Goal: Task Accomplishment & Management: Manage account settings

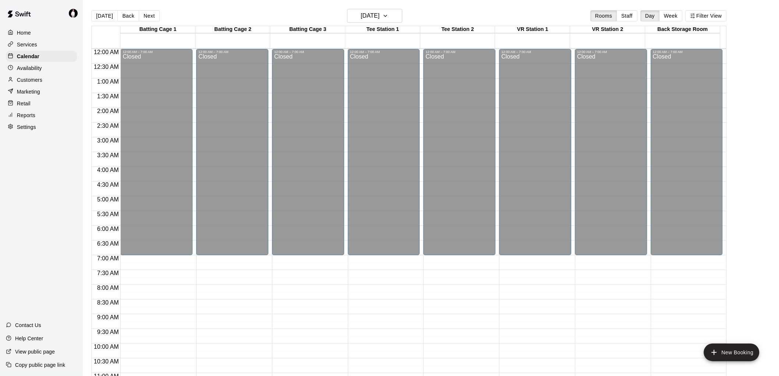
scroll to position [333, 0]
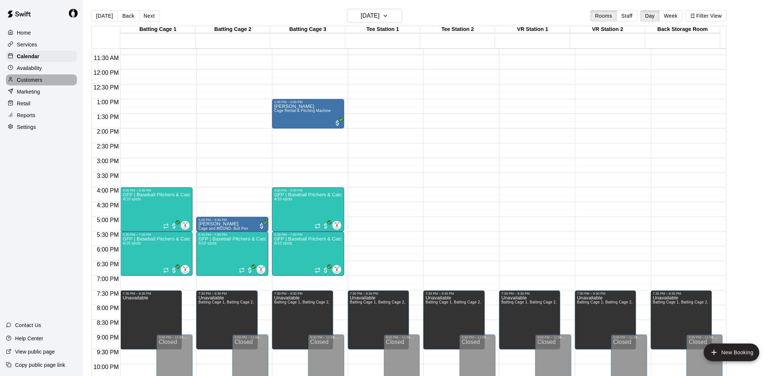
click at [28, 83] on p "Customers" at bounding box center [29, 79] width 25 height 7
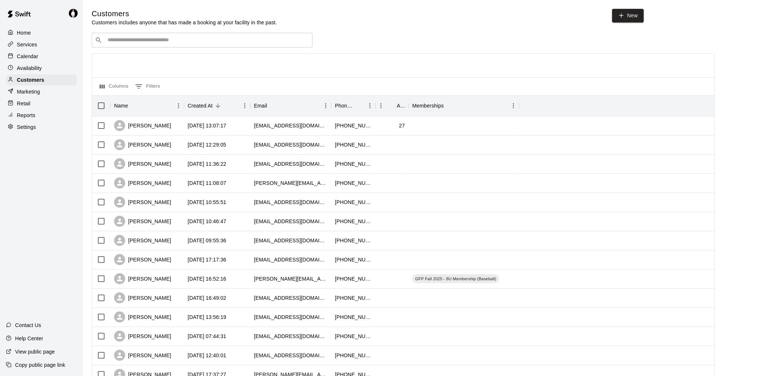
click at [200, 37] on div "​ ​" at bounding box center [202, 40] width 221 height 15
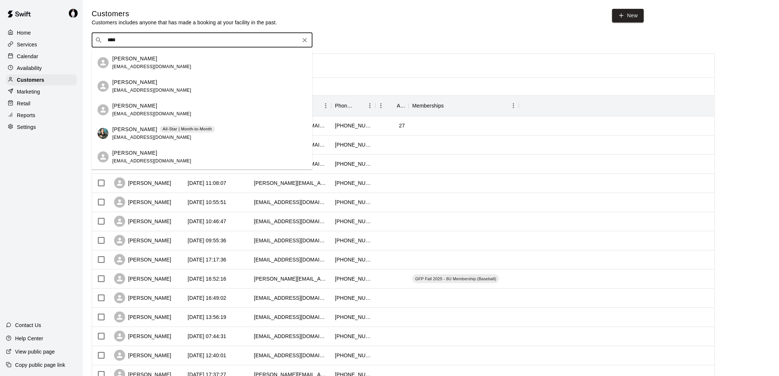
scroll to position [963, 0]
drag, startPoint x: 127, startPoint y: 41, endPoint x: 71, endPoint y: 43, distance: 56.7
click at [71, 43] on div "Home Services Calendar Availability Customers Marketing Retail Reports Settings…" at bounding box center [389, 317] width 779 height 635
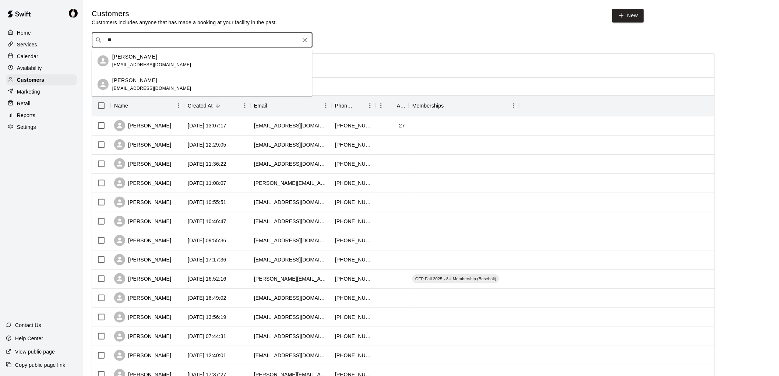
type input "*"
type input "****"
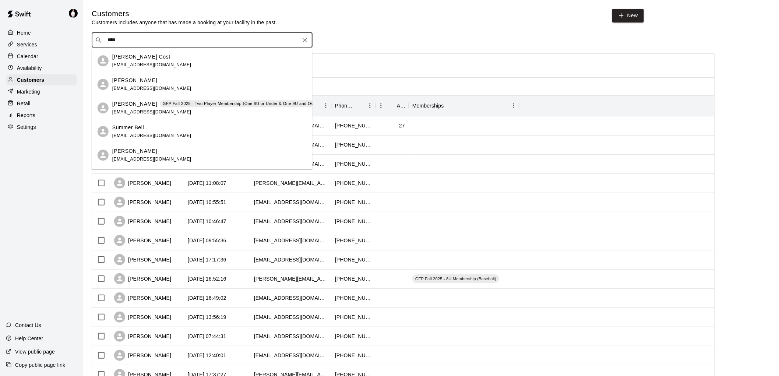
click at [128, 108] on div "[PERSON_NAME] GFP Fall 2025 - Two Player Membership (One 8U or Under & One 9U a…" at bounding box center [216, 108] width 209 height 16
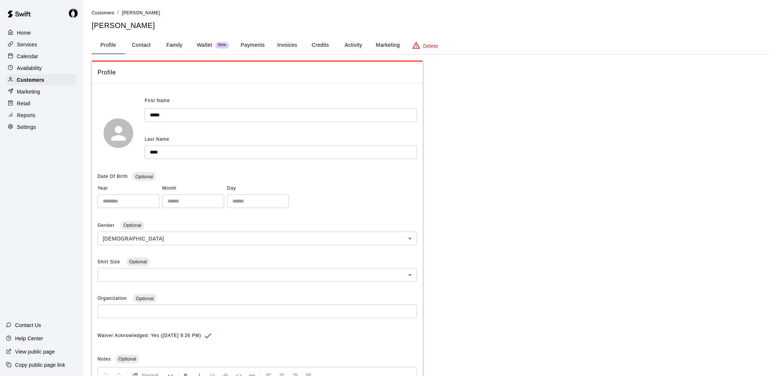
click at [254, 41] on button "Payments" at bounding box center [253, 45] width 36 height 18
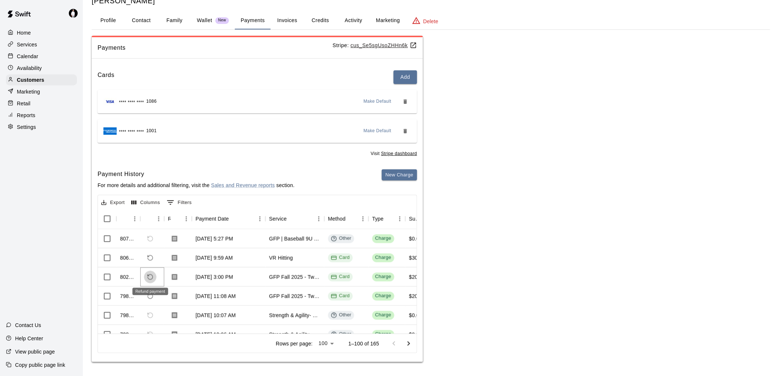
click at [150, 276] on icon "Refund payment" at bounding box center [150, 276] width 7 height 7
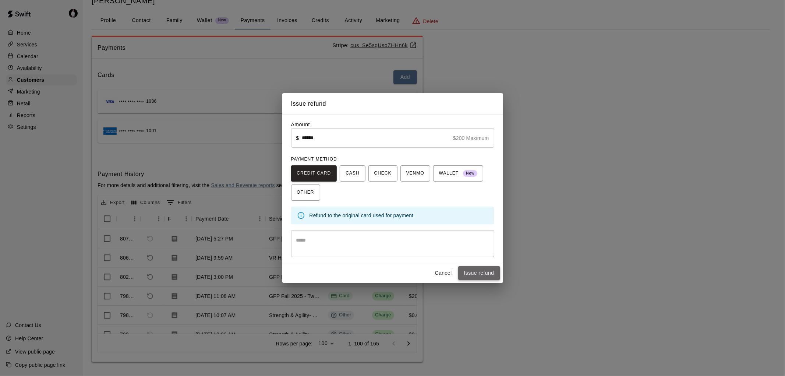
click at [484, 272] on button "Issue refund" at bounding box center [479, 273] width 42 height 14
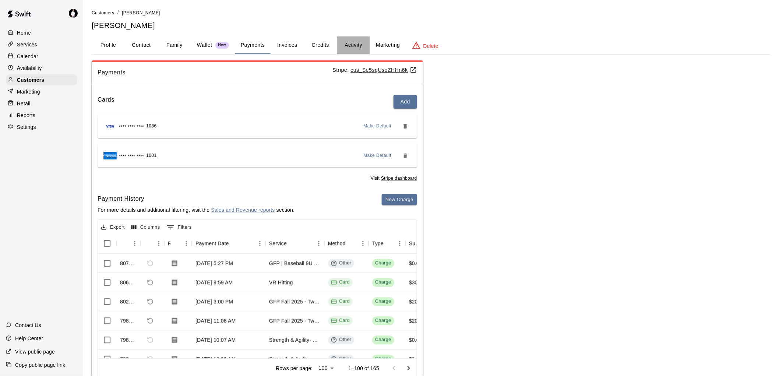
click at [358, 43] on button "Activity" at bounding box center [353, 45] width 33 height 18
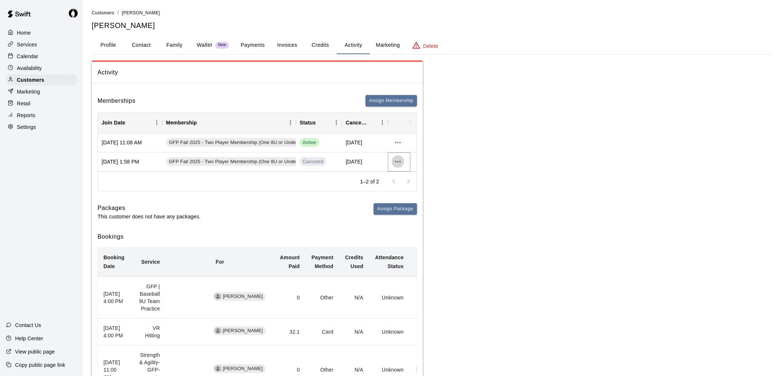
click at [396, 159] on icon "more actions" at bounding box center [397, 161] width 9 height 9
click at [407, 174] on li "View details" at bounding box center [413, 176] width 42 height 12
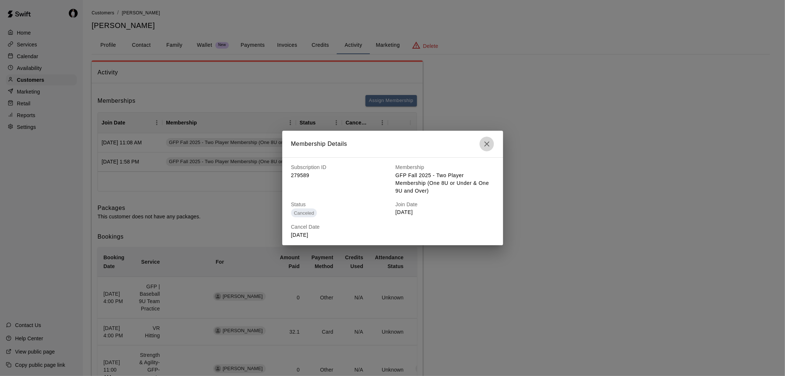
click at [488, 144] on icon "button" at bounding box center [486, 143] width 9 height 9
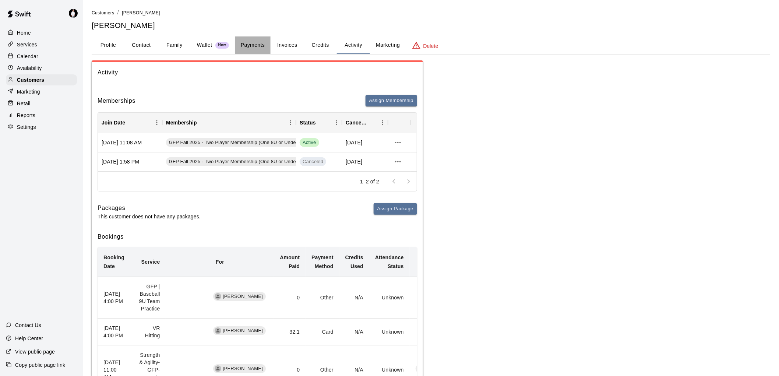
click at [254, 45] on button "Payments" at bounding box center [253, 45] width 36 height 18
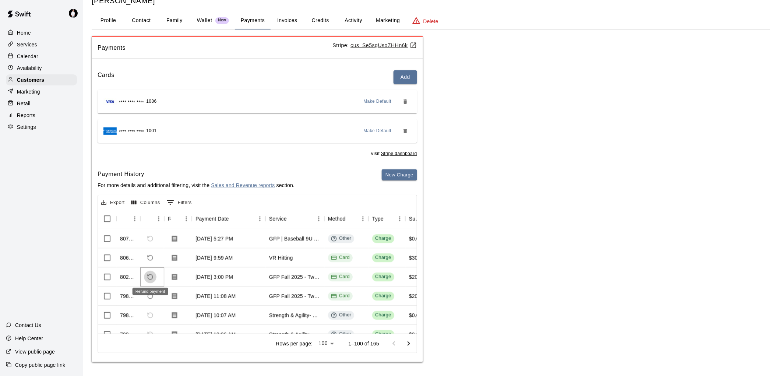
click at [150, 275] on icon "Refund payment" at bounding box center [150, 276] width 7 height 7
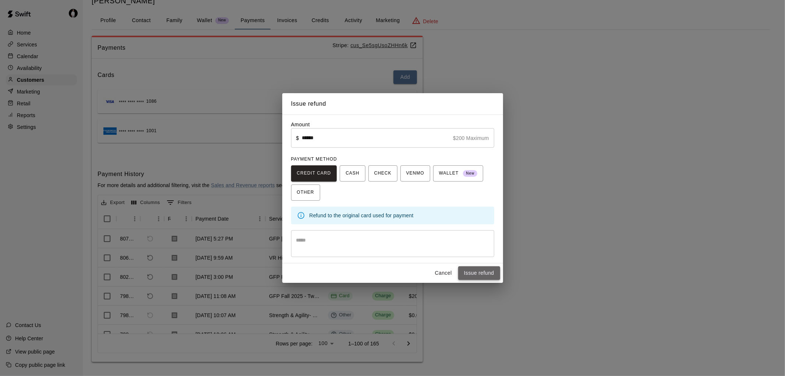
click at [484, 275] on button "Issue refund" at bounding box center [479, 273] width 42 height 14
